Goal: Find specific fact: Find specific page/section

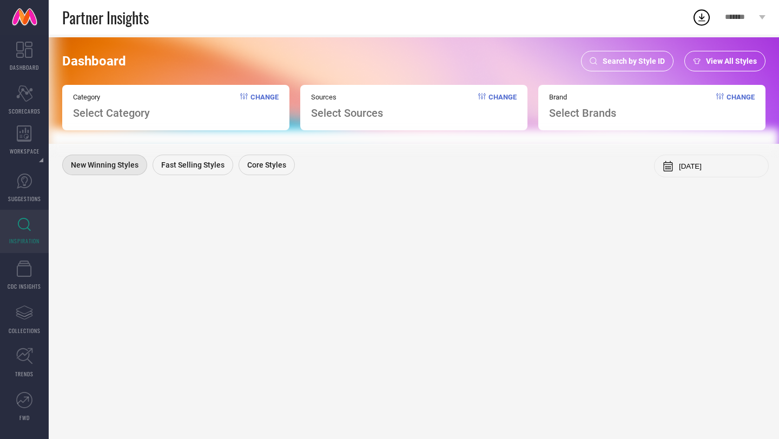
click at [621, 60] on span "Search by Style ID" at bounding box center [634, 61] width 62 height 9
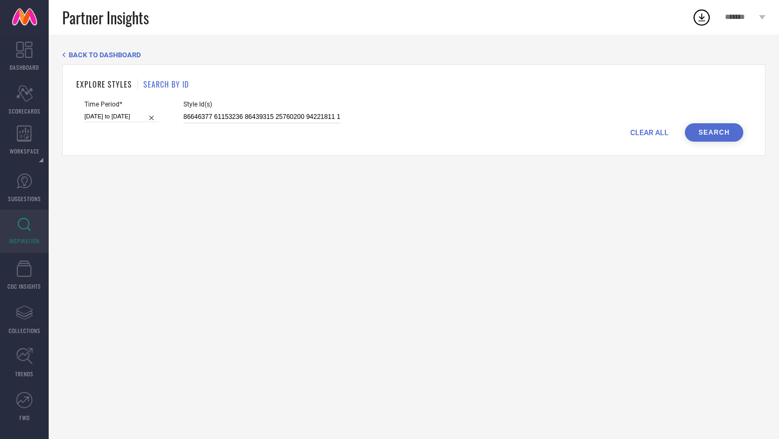
click at [303, 120] on input at bounding box center [261, 117] width 157 height 12
paste input "13663102 8889611 14641460 23043670 13859370 11896008 11896018 6696326 1230051 2…"
type input "13663102 8889611 14641460 23043670 13859370 11896008 11896018 6696326 1230051 2…"
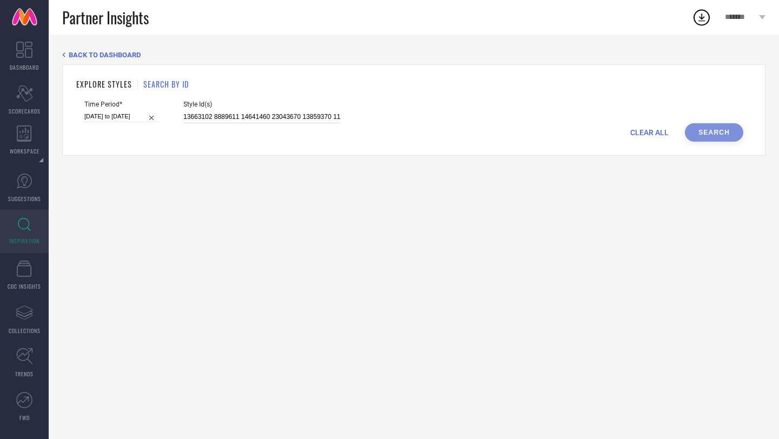
scroll to position [0, 997]
click at [117, 114] on input "[DATE] to [DATE]" at bounding box center [121, 116] width 75 height 11
select select "8"
select select "2025"
select select "9"
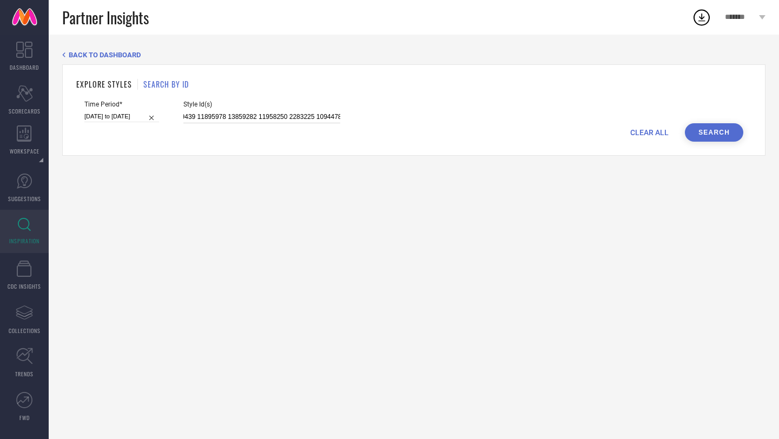
select select "2025"
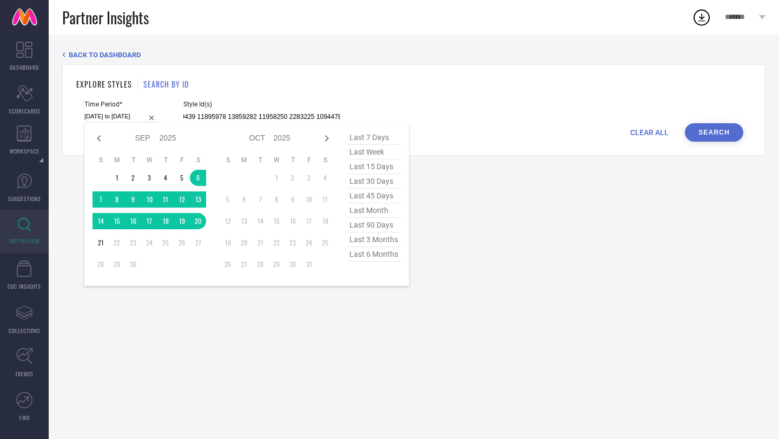
type input "13663102 8889611 14641460 23043670 13859370 11896008 11896018 6696326 1230051 2…"
click at [362, 180] on span "last 30 days" at bounding box center [374, 181] width 54 height 15
type input "[DATE] to [DATE]"
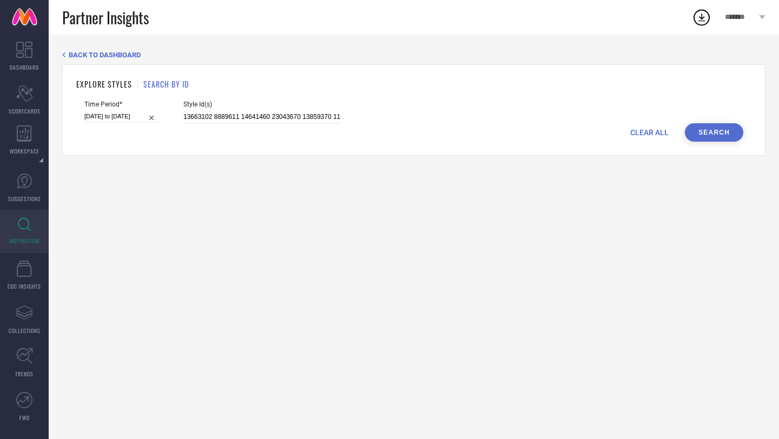
click at [649, 135] on button "Search" at bounding box center [714, 132] width 58 height 18
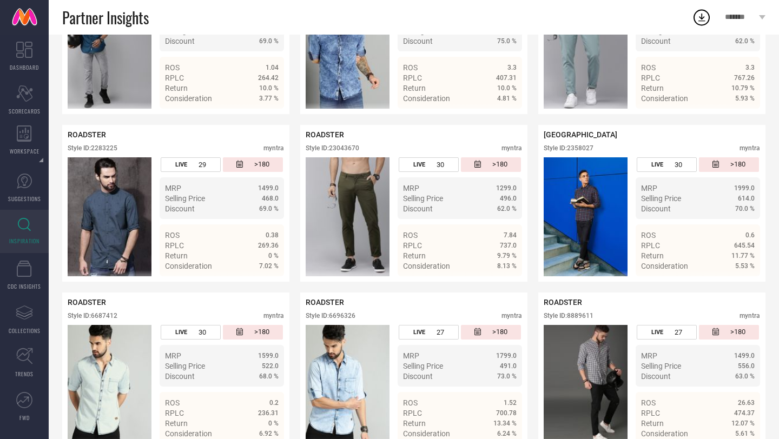
scroll to position [1899, 0]
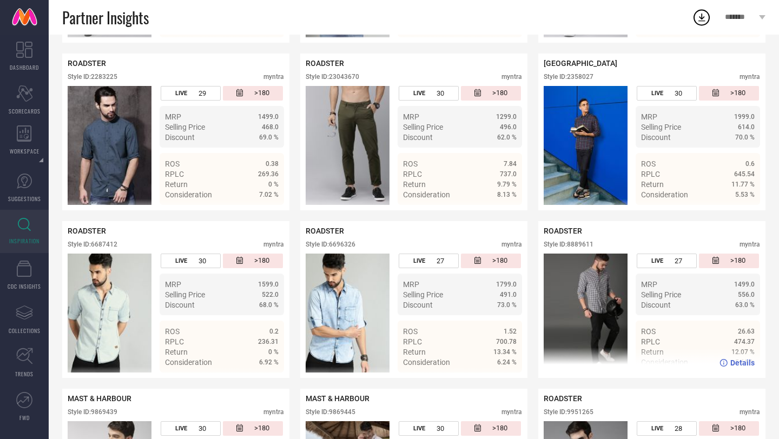
click at [586, 243] on div "Style ID: 8889611" at bounding box center [569, 245] width 50 height 8
click at [586, 247] on div "Style ID: 8889611" at bounding box center [569, 245] width 50 height 8
copy div "8889611"
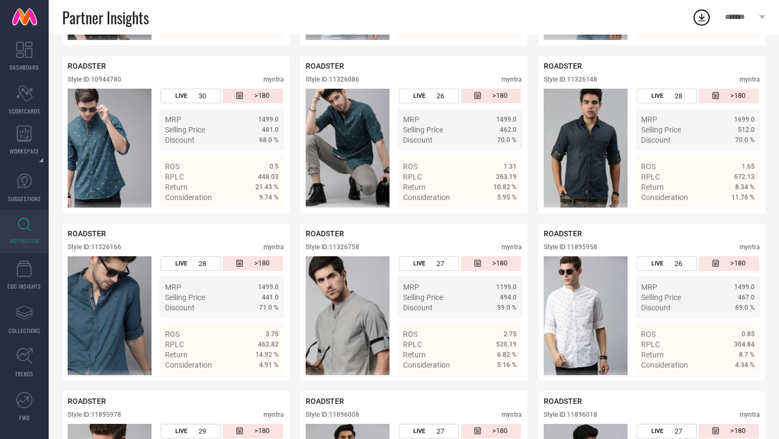
scroll to position [387, 0]
